Goal: Information Seeking & Learning: Learn about a topic

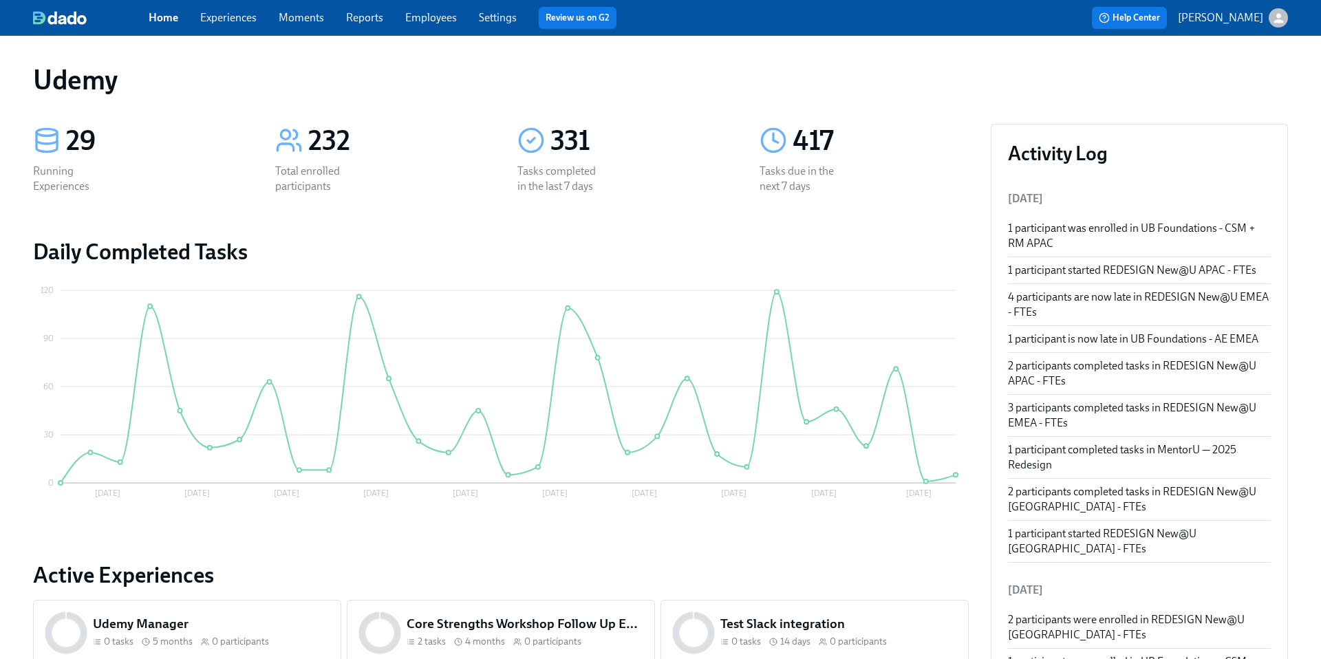
click at [233, 21] on link "Experiences" at bounding box center [228, 17] width 56 height 13
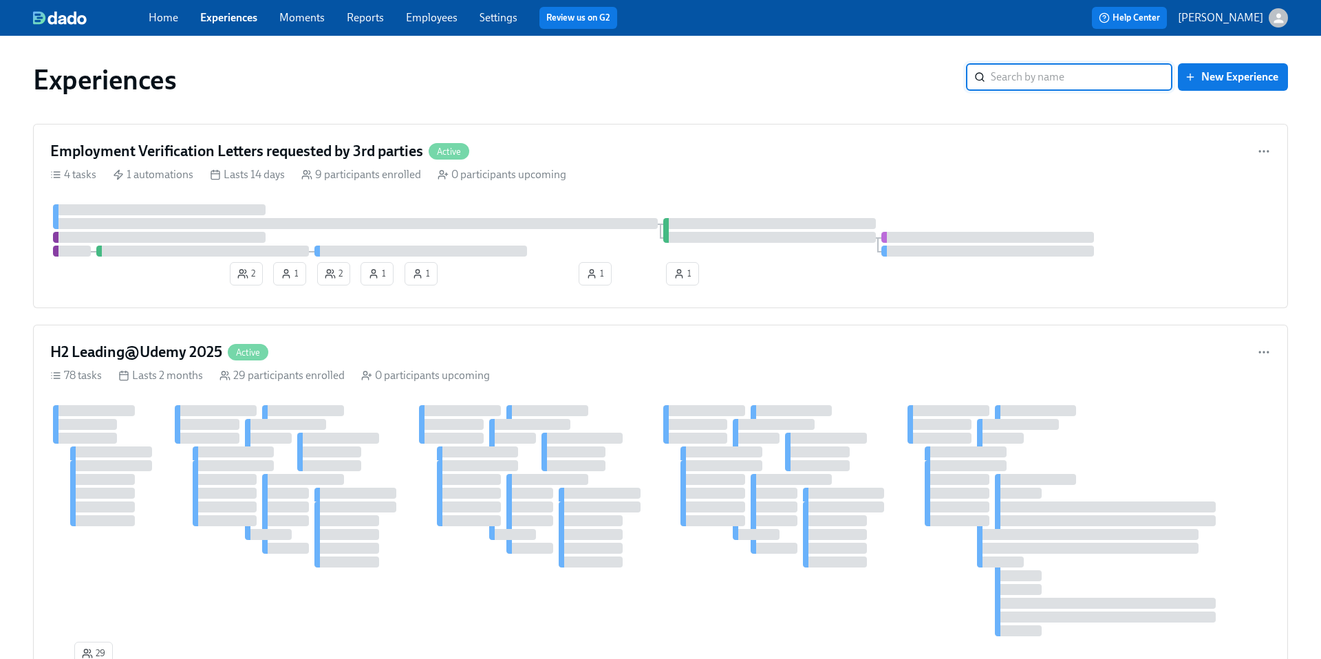
click at [1036, 79] on input "search" at bounding box center [1082, 77] width 182 height 28
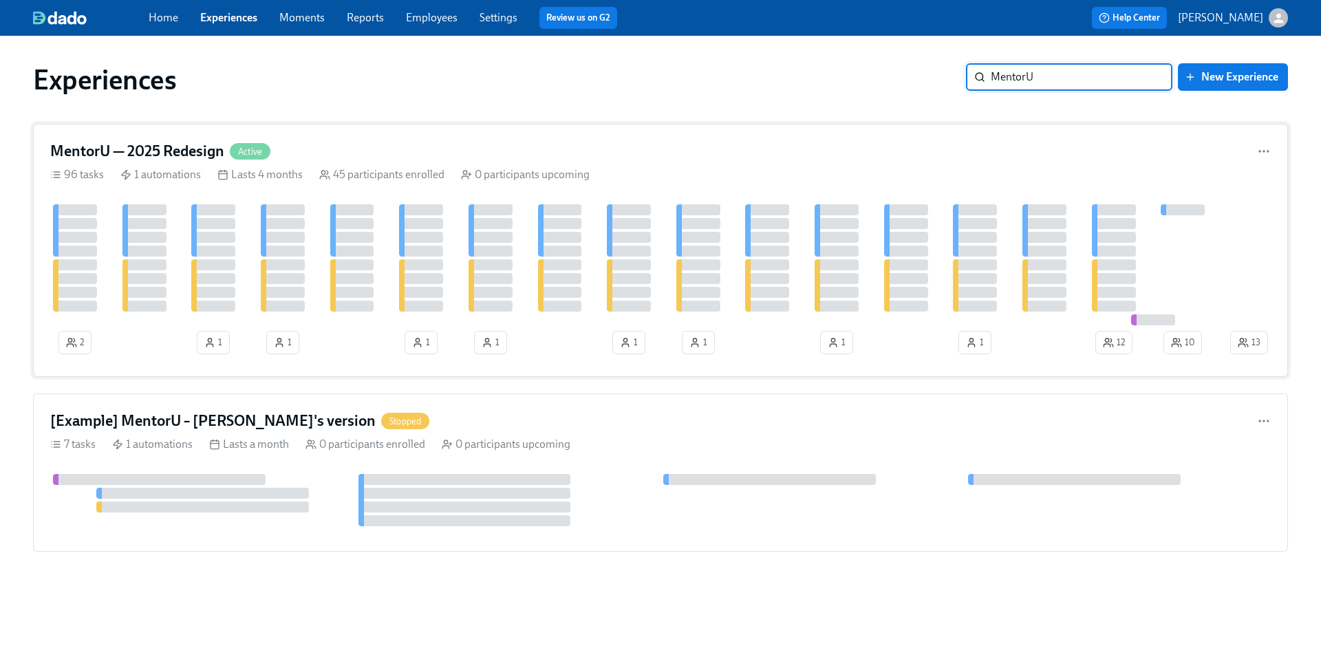
type input "MentorU"
click at [151, 151] on h4 "MentorU — 2025 Redesign" at bounding box center [137, 151] width 174 height 21
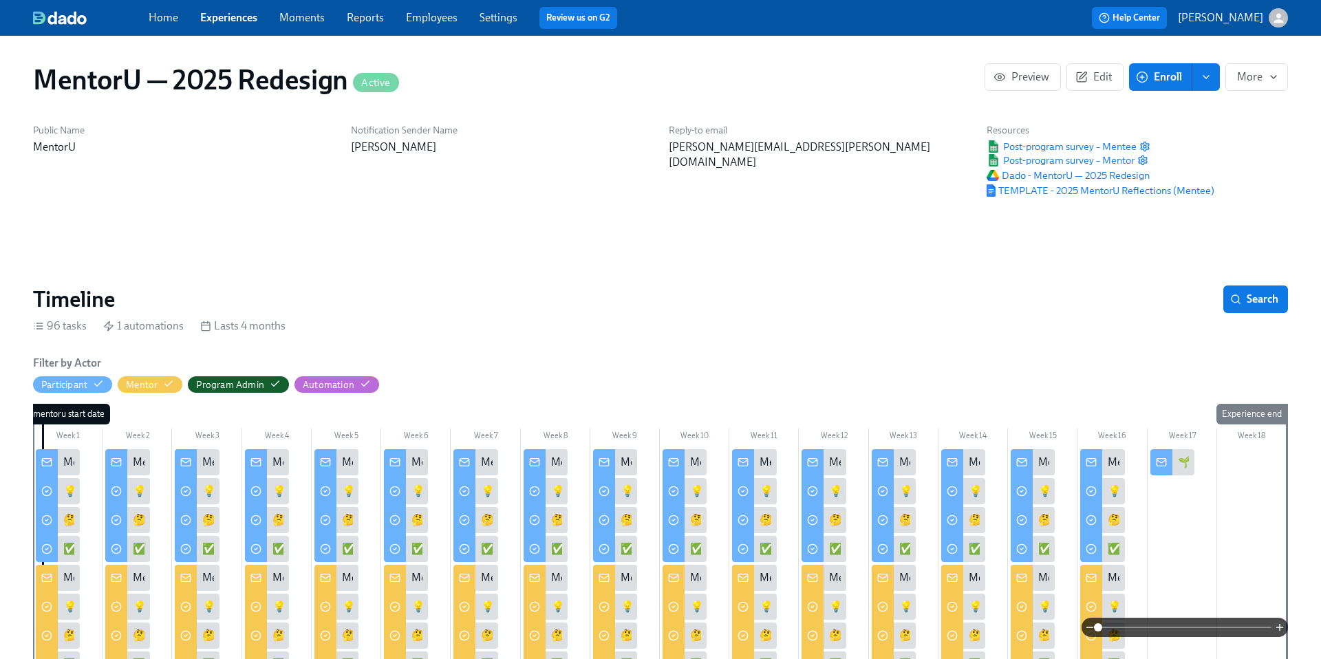
scroll to position [270, 0]
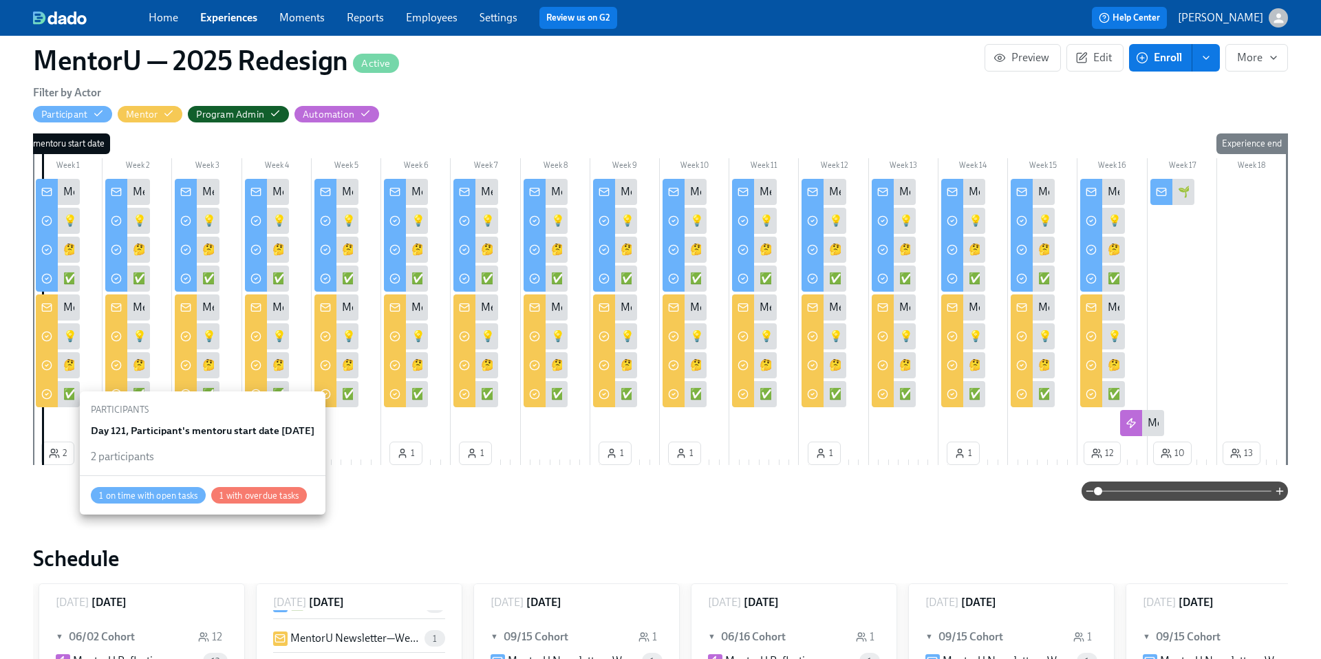
click at [57, 456] on icon "button" at bounding box center [54, 453] width 11 height 11
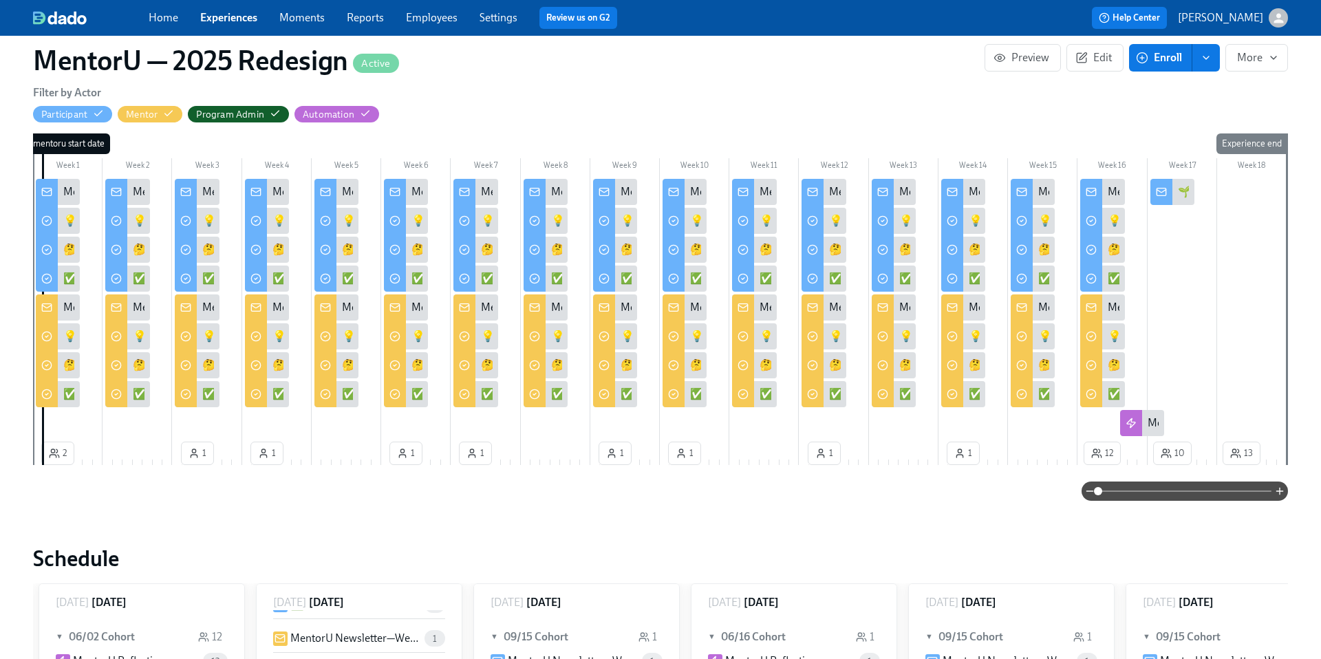
click at [59, 309] on div "MentorU Newsletter—Welcome!" at bounding box center [58, 308] width 44 height 26
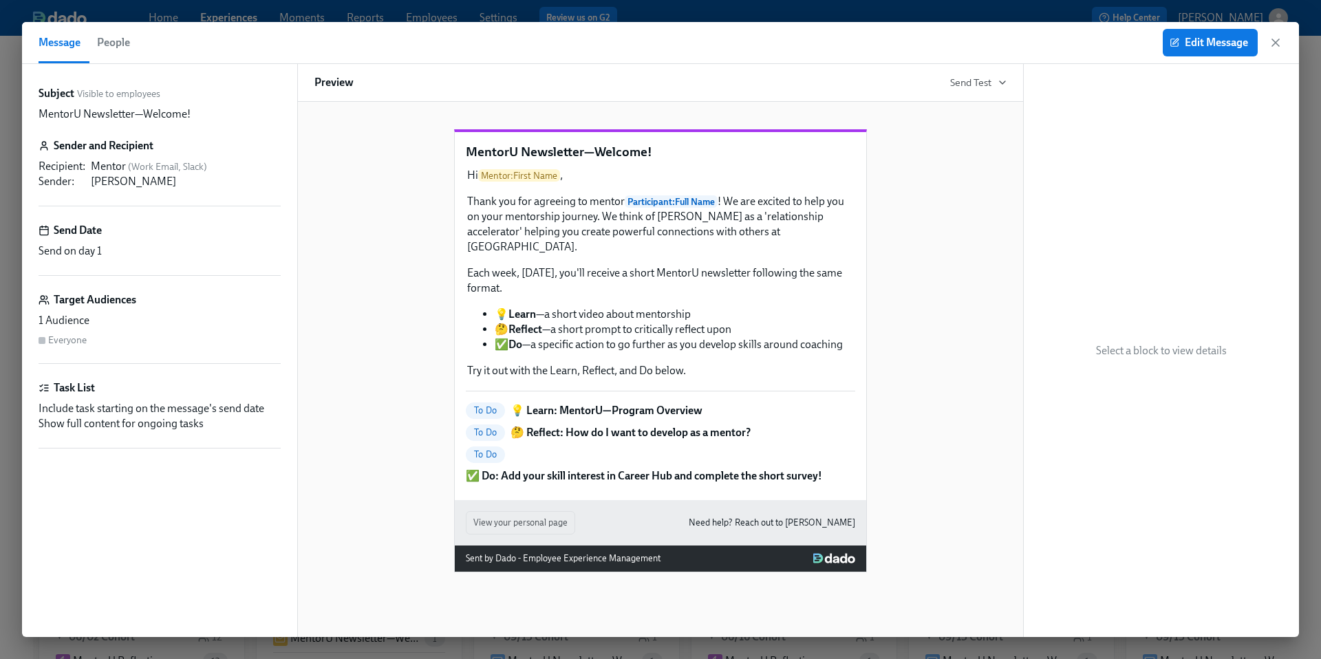
click at [1275, 50] on div "Edit Message" at bounding box center [1223, 43] width 120 height 28
click at [1277, 43] on icon "button" at bounding box center [1275, 42] width 7 height 7
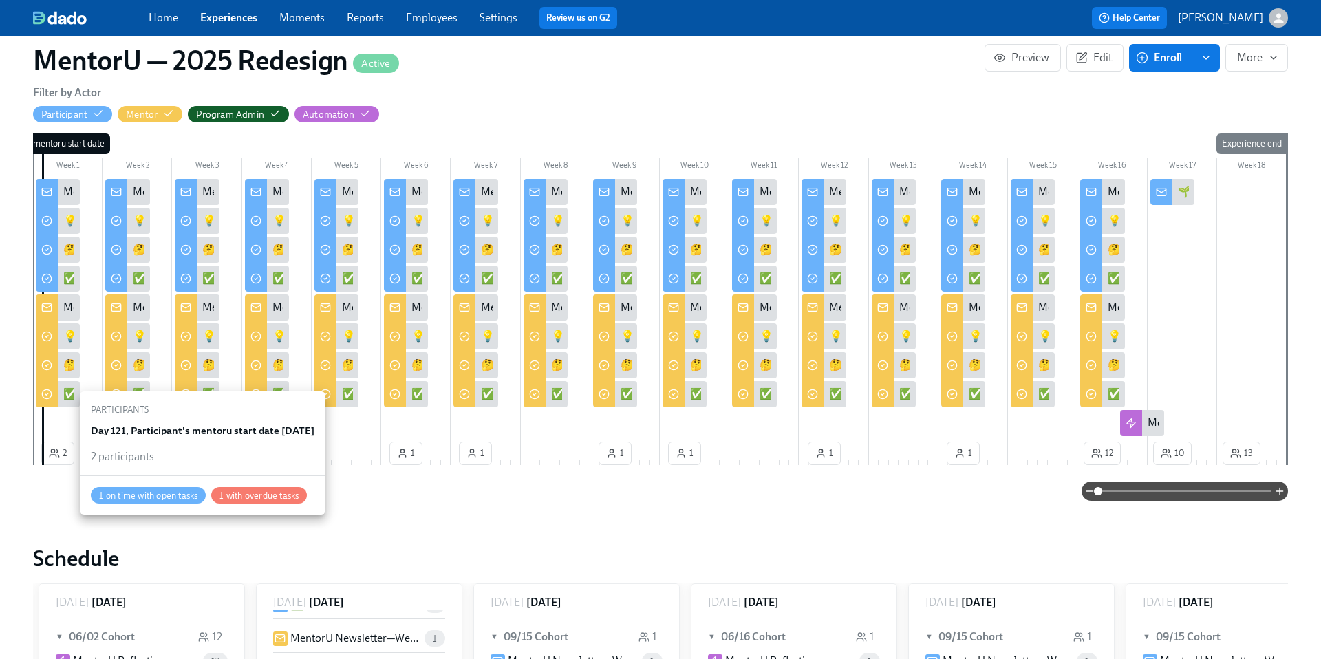
click at [61, 447] on span "2" at bounding box center [58, 454] width 18 height 14
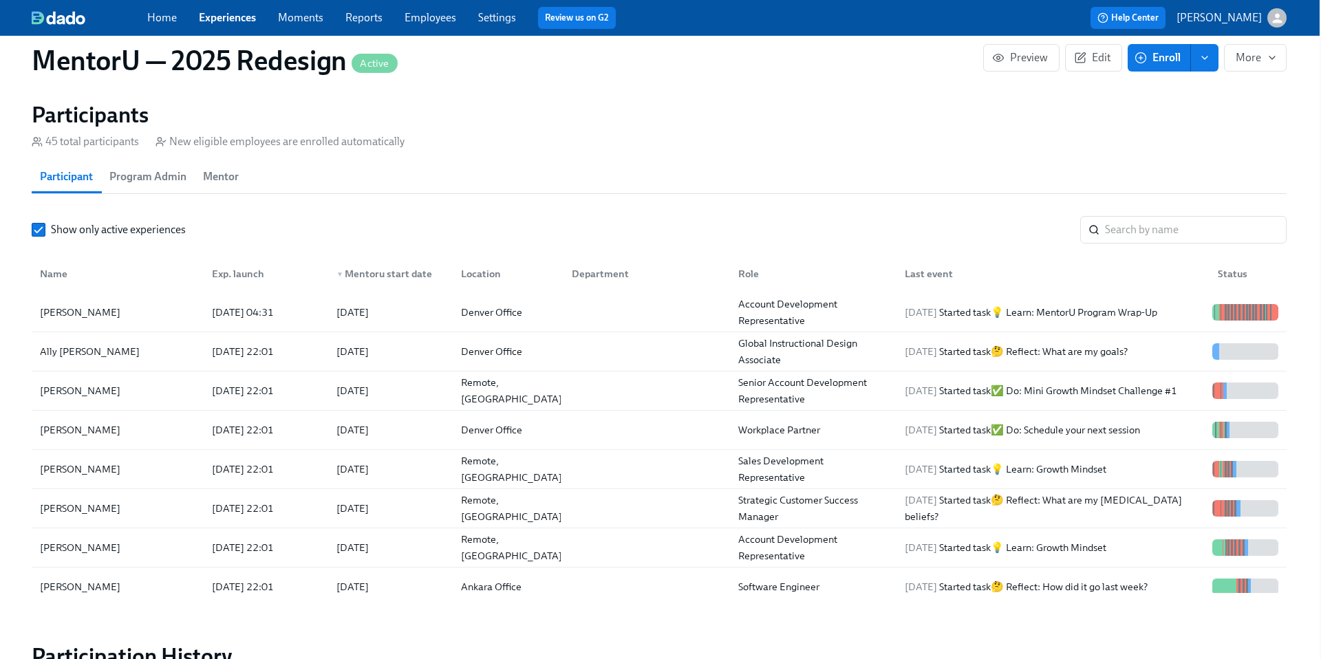
scroll to position [1127, 1]
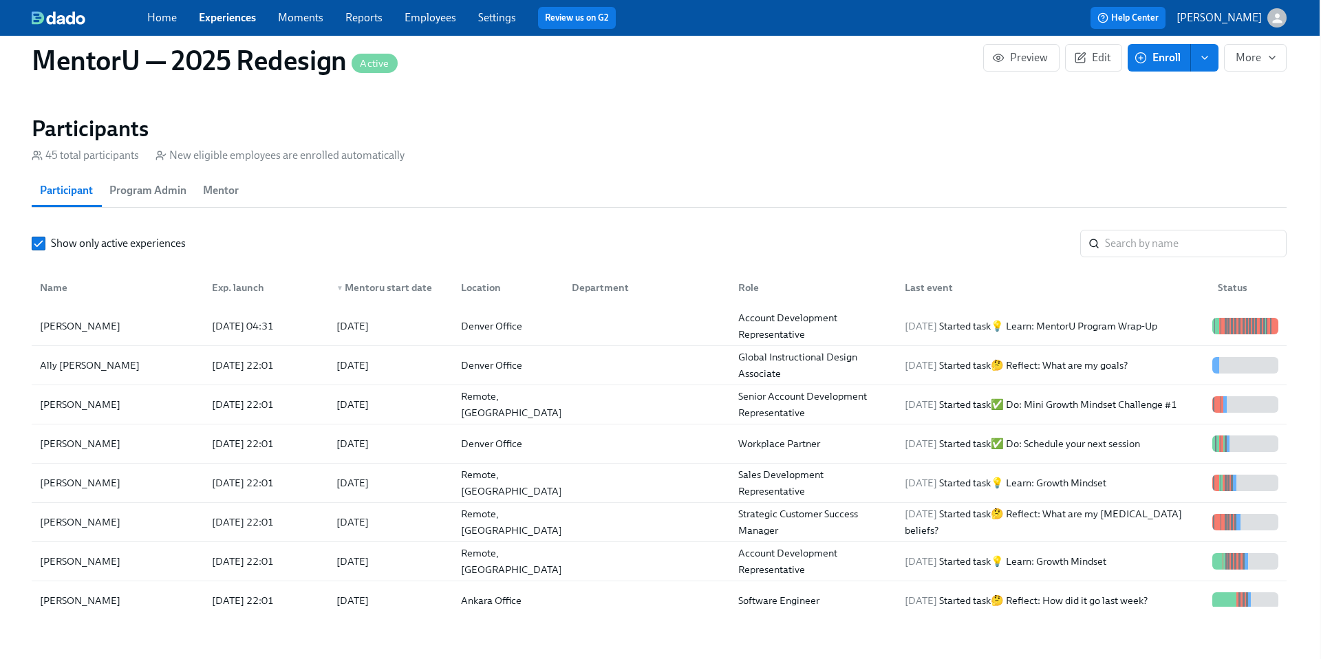
click at [215, 190] on span "Mentor" at bounding box center [221, 190] width 36 height 19
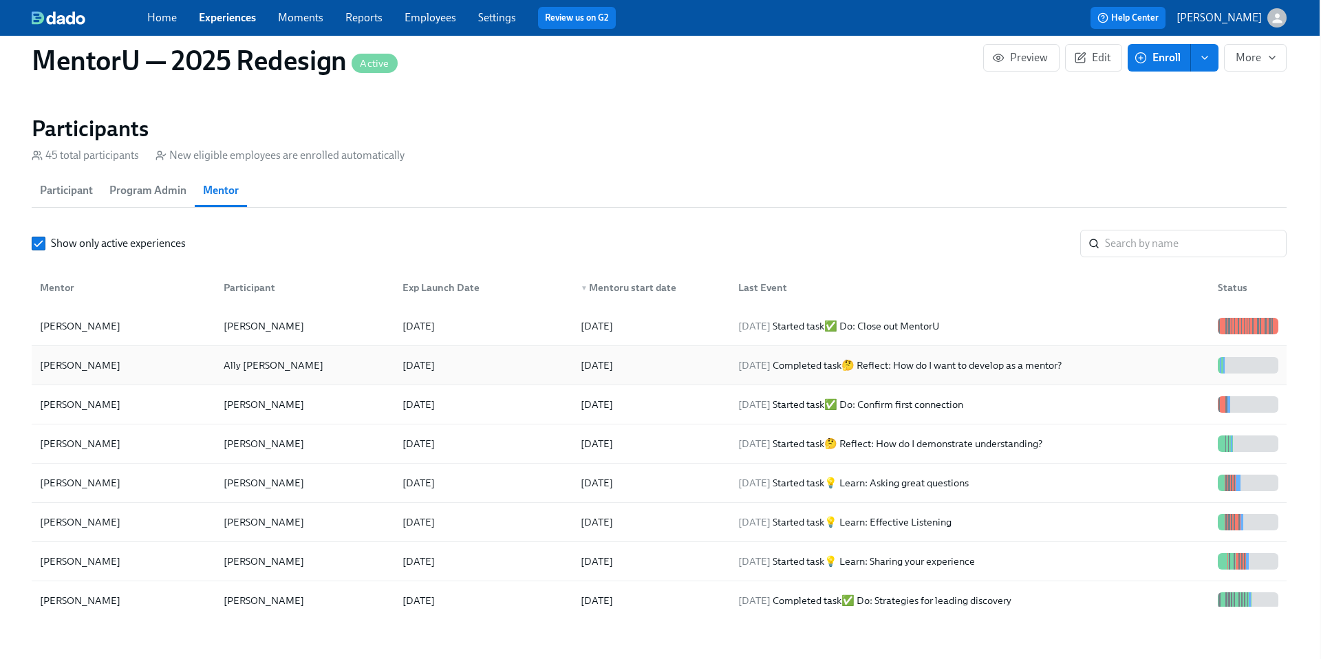
click at [74, 364] on div "[PERSON_NAME]" at bounding box center [80, 365] width 92 height 17
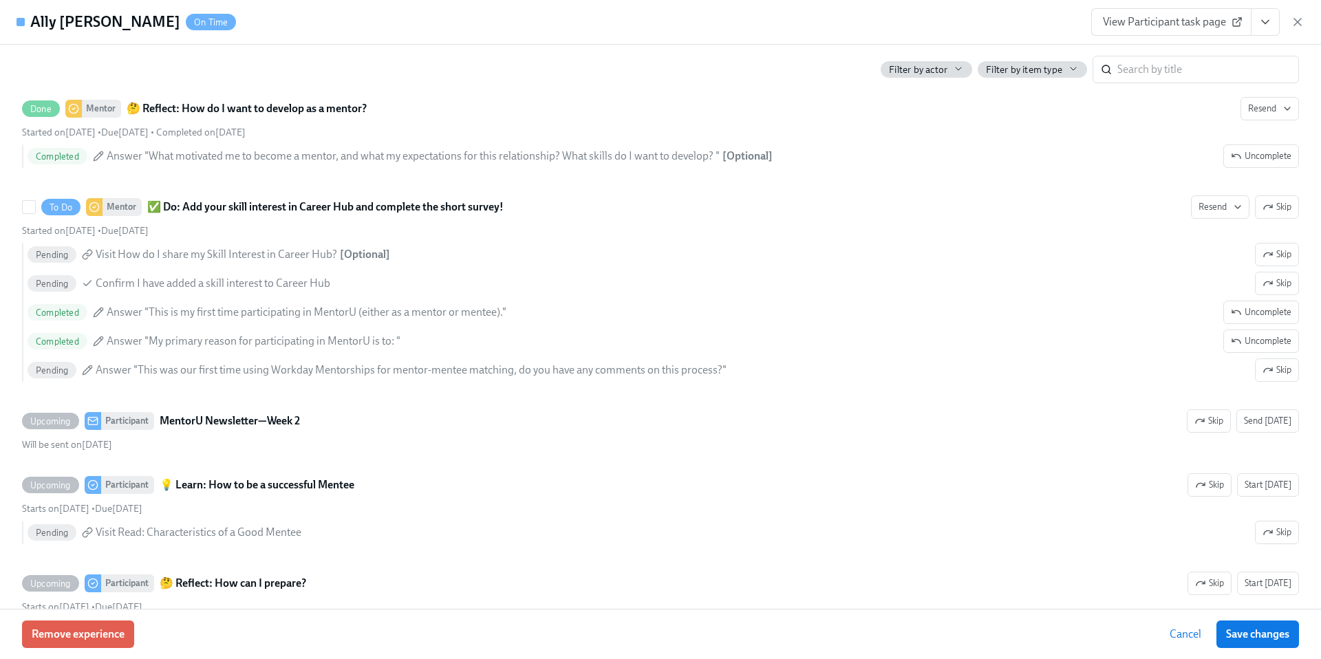
scroll to position [1129, 0]
